Goal: Transaction & Acquisition: Purchase product/service

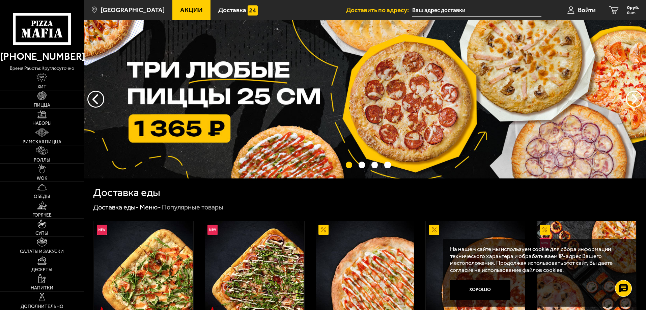
click at [52, 119] on link "Наборы" at bounding box center [42, 118] width 84 height 18
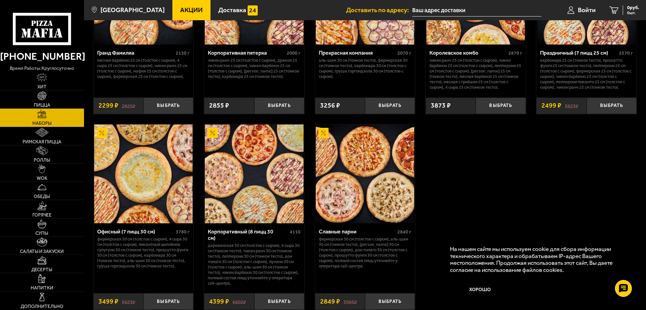
scroll to position [1011, 0]
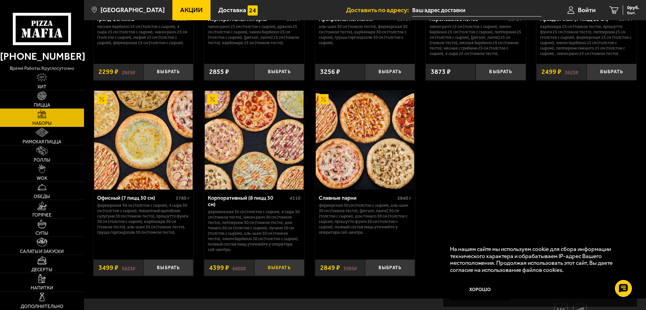
click at [277, 267] on button "Выбрать" at bounding box center [279, 267] width 50 height 17
click at [624, 8] on span "4399 руб." at bounding box center [629, 7] width 20 height 5
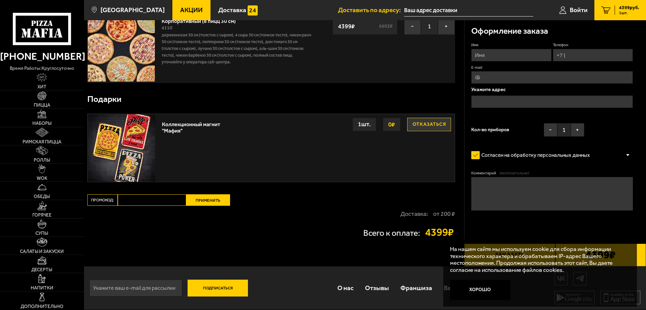
scroll to position [49, 0]
click at [514, 57] on input "Имя" at bounding box center [511, 55] width 80 height 12
type input "[PERSON_NAME]"
type input "[PHONE_NUMBER]"
click at [510, 101] on input "text" at bounding box center [551, 101] width 161 height 12
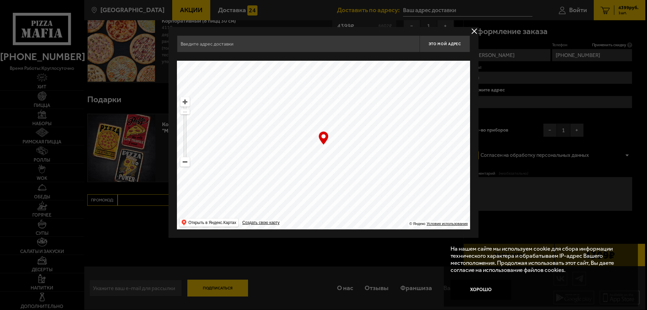
click at [287, 43] on input "text" at bounding box center [298, 43] width 243 height 17
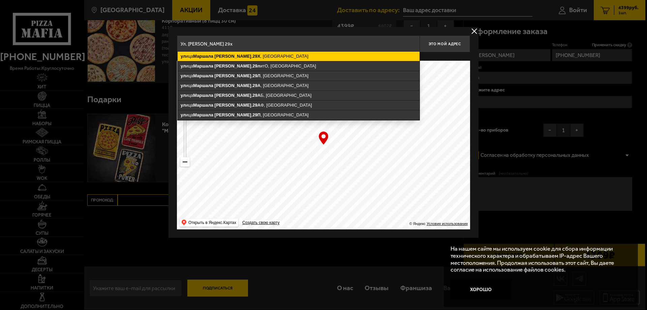
click at [278, 56] on ymaps "ул ица [PERSON_NAME][STREET_ADDRESS]" at bounding box center [299, 56] width 242 height 9
type input "[STREET_ADDRESS][PERSON_NAME]"
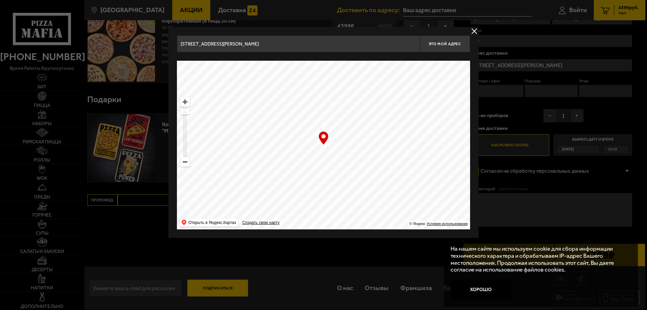
click at [473, 31] on button "delivery type" at bounding box center [474, 31] width 8 height 8
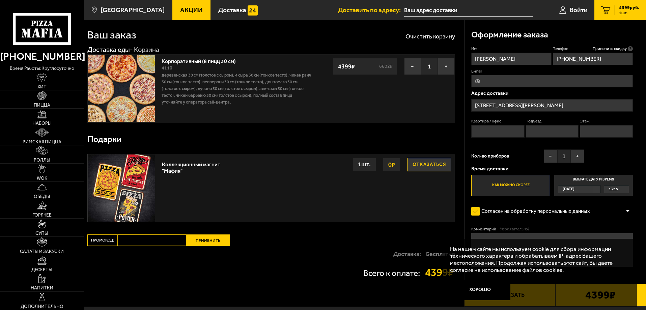
scroll to position [0, 0]
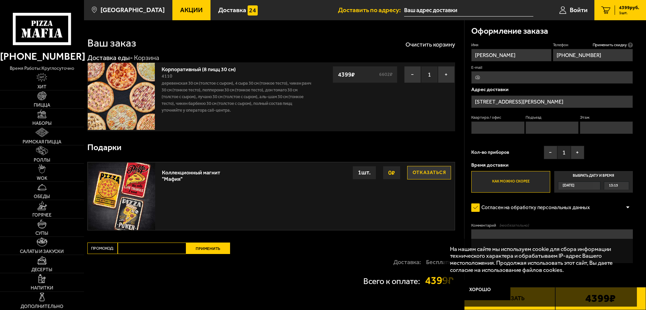
click at [513, 125] on input "Квартира / офис" at bounding box center [497, 127] width 53 height 12
type input "1"
click at [562, 131] on input "Подъезд" at bounding box center [551, 127] width 53 height 12
type input "1"
click at [595, 129] on input "Этаж" at bounding box center [605, 127] width 53 height 12
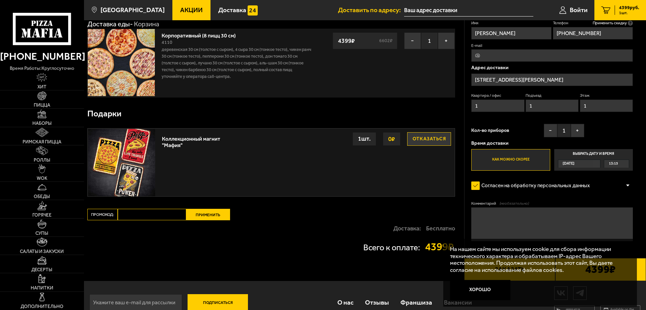
scroll to position [49, 0]
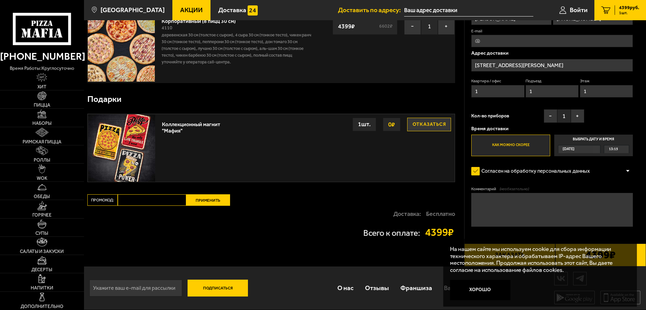
type input "1"
click at [513, 200] on textarea "Комментарий (необязательно)" at bounding box center [551, 210] width 161 height 34
type textarea "MLS service"
click at [482, 291] on button "Хорошо" at bounding box center [480, 290] width 61 height 20
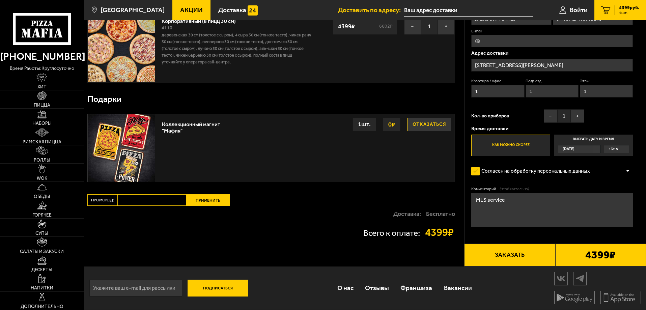
click at [521, 251] on button "Заказать" at bounding box center [509, 254] width 91 height 23
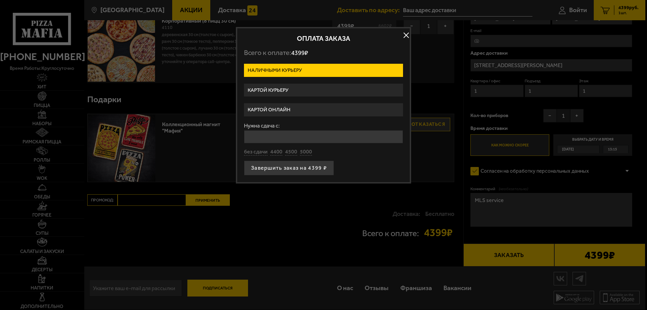
click at [301, 67] on label "Наличными курьеру" at bounding box center [323, 70] width 159 height 13
click at [0, 0] on input "Наличными курьеру" at bounding box center [0, 0] width 0 height 0
click at [294, 136] on input "Нужна сдача с:" at bounding box center [323, 136] width 159 height 13
type input "5000"
click at [306, 168] on button "Завершить заказ на 4399 ₽" at bounding box center [289, 167] width 90 height 15
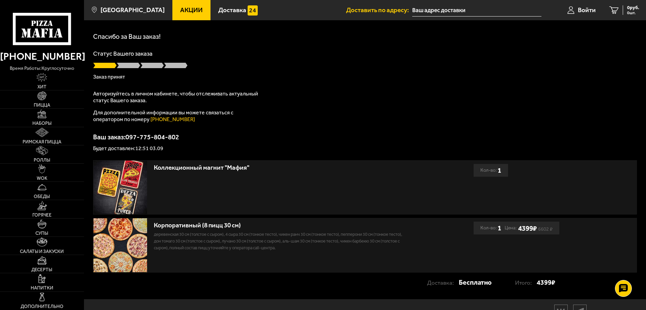
scroll to position [56, 0]
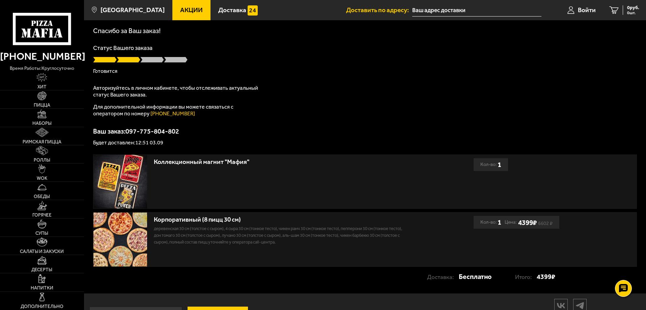
scroll to position [56, 0]
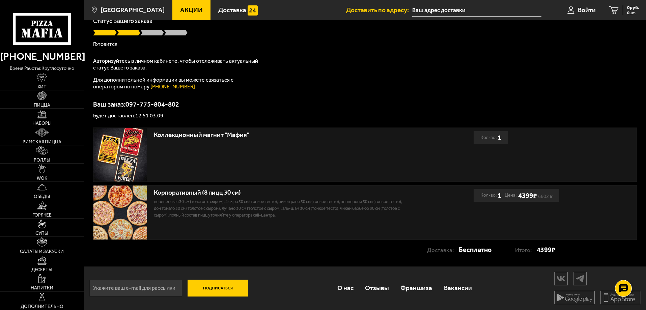
click at [458, 202] on div "Корпоративный (8 пицц 30 см) Деревенская 30 см (толстое с сыром), 4 сыра 30 см …" at bounding box center [283, 212] width 380 height 54
click at [197, 225] on div "Корпоративный (8 пицц 30 см) Деревенская 30 см (толстое с сыром), 4 сыра 30 см …" at bounding box center [283, 212] width 380 height 54
click at [197, 189] on div "Корпоративный (8 пицц 30 см)" at bounding box center [281, 193] width 254 height 8
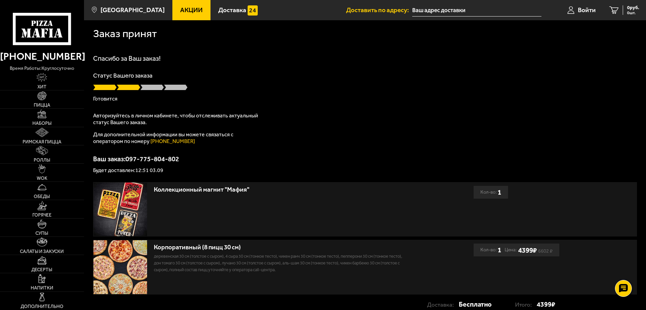
scroll to position [0, 0]
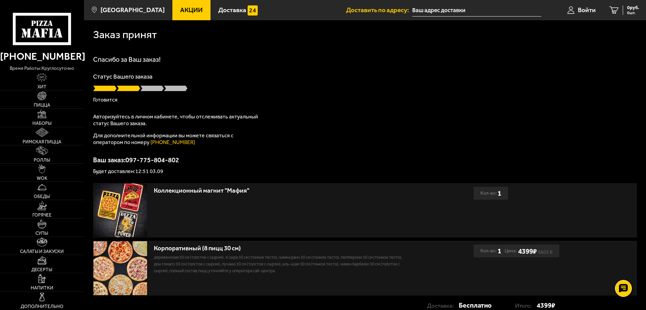
click at [127, 124] on p "Авторизуйтесь в личном кабинете, чтобы отслеживать актуальный статус Вашего зак…" at bounding box center [177, 119] width 169 height 13
click at [441, 11] on input "text" at bounding box center [476, 10] width 129 height 12
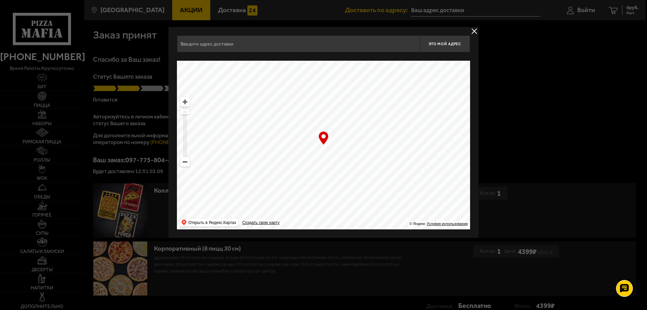
click at [474, 32] on button "delivery type" at bounding box center [474, 31] width 8 height 8
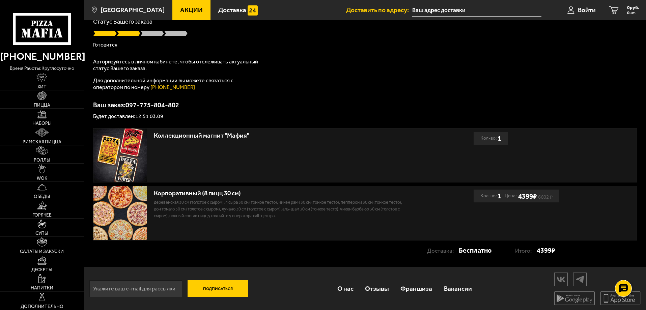
scroll to position [56, 0]
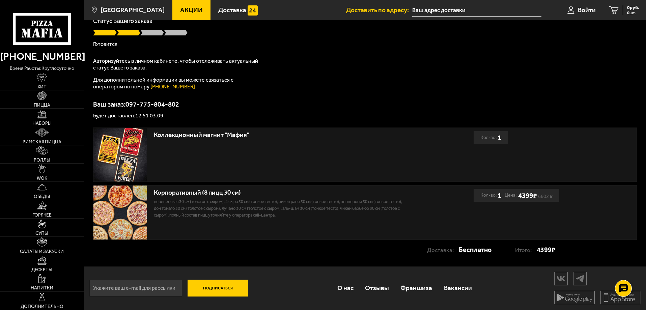
click at [542, 198] on s "6602 ₽" at bounding box center [545, 195] width 14 height 3
click at [100, 203] on img at bounding box center [120, 212] width 54 height 54
click at [360, 245] on div "Доставка: Бесплатно Итого: 4399 ₽" at bounding box center [324, 249] width 462 height 13
click at [173, 212] on p "Деревенская 30 см (толстое с сыром), 4 сыра 30 см (тонкое тесто), Чикен Ранч 30…" at bounding box center [281, 208] width 254 height 20
click at [110, 222] on img at bounding box center [120, 212] width 54 height 54
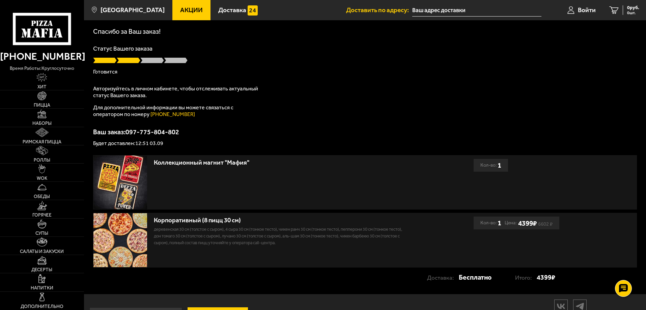
scroll to position [0, 0]
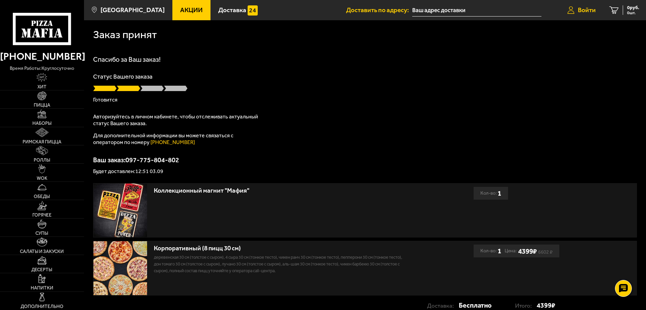
click at [579, 11] on span "Войти" at bounding box center [586, 10] width 18 height 6
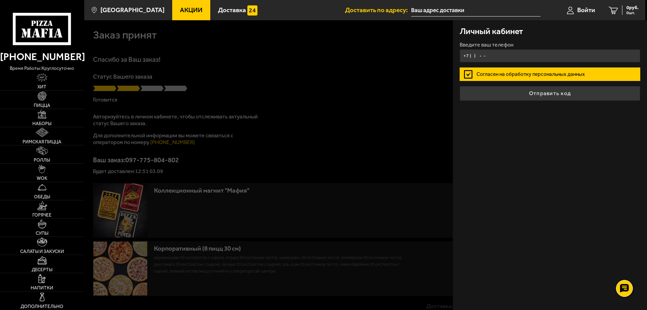
click at [519, 57] on input "+7 ( ) - -" at bounding box center [550, 55] width 181 height 13
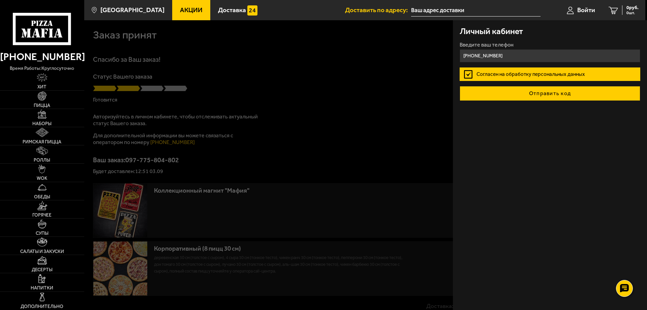
type input "[PHONE_NUMBER]"
click at [554, 95] on button "Отправить код" at bounding box center [550, 93] width 181 height 15
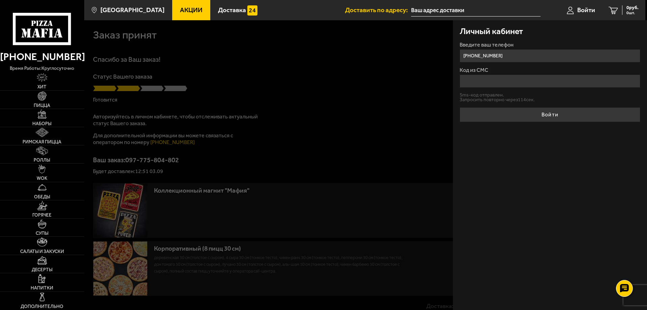
click at [509, 81] on input "Код из СМС" at bounding box center [550, 80] width 181 height 13
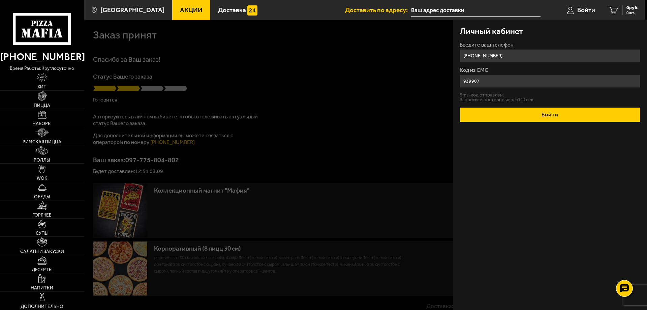
type input "939907"
click at [554, 116] on button "Войти" at bounding box center [550, 114] width 181 height 15
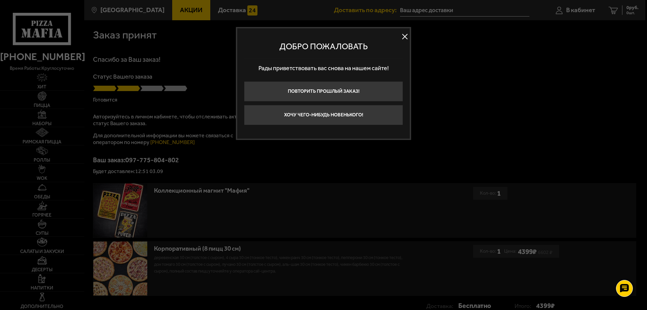
click at [404, 36] on button at bounding box center [405, 37] width 10 height 10
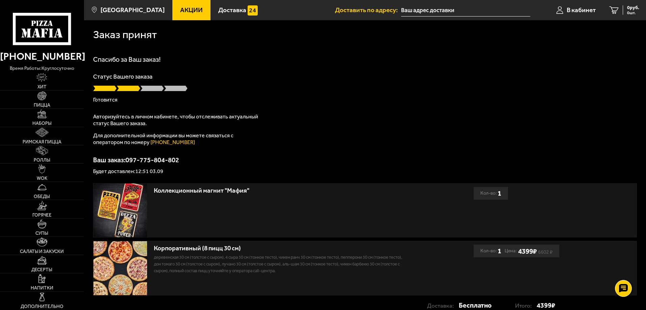
click at [399, 263] on p "Деревенская 30 см (толстое с сыром), 4 сыра 30 см (тонкое тесто), Чикен Ранч 30…" at bounding box center [281, 264] width 254 height 20
click at [577, 9] on span "В кабинет" at bounding box center [580, 10] width 29 height 6
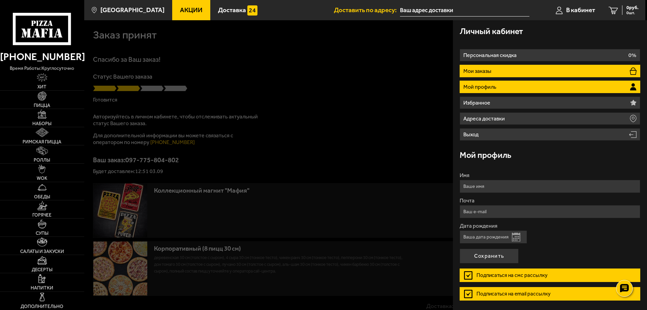
click at [512, 70] on li "Мои заказы" at bounding box center [550, 71] width 181 height 12
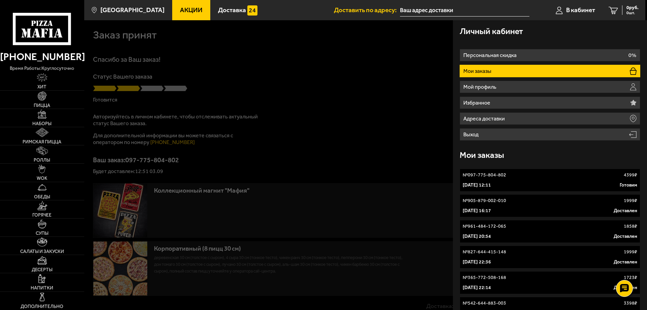
click at [556, 179] on link "№ 097-775-804-802 4399 ₽ 3 сентября 2025 г. 12:11 Готовим" at bounding box center [550, 180] width 181 height 23
